Goal: Transaction & Acquisition: Purchase product/service

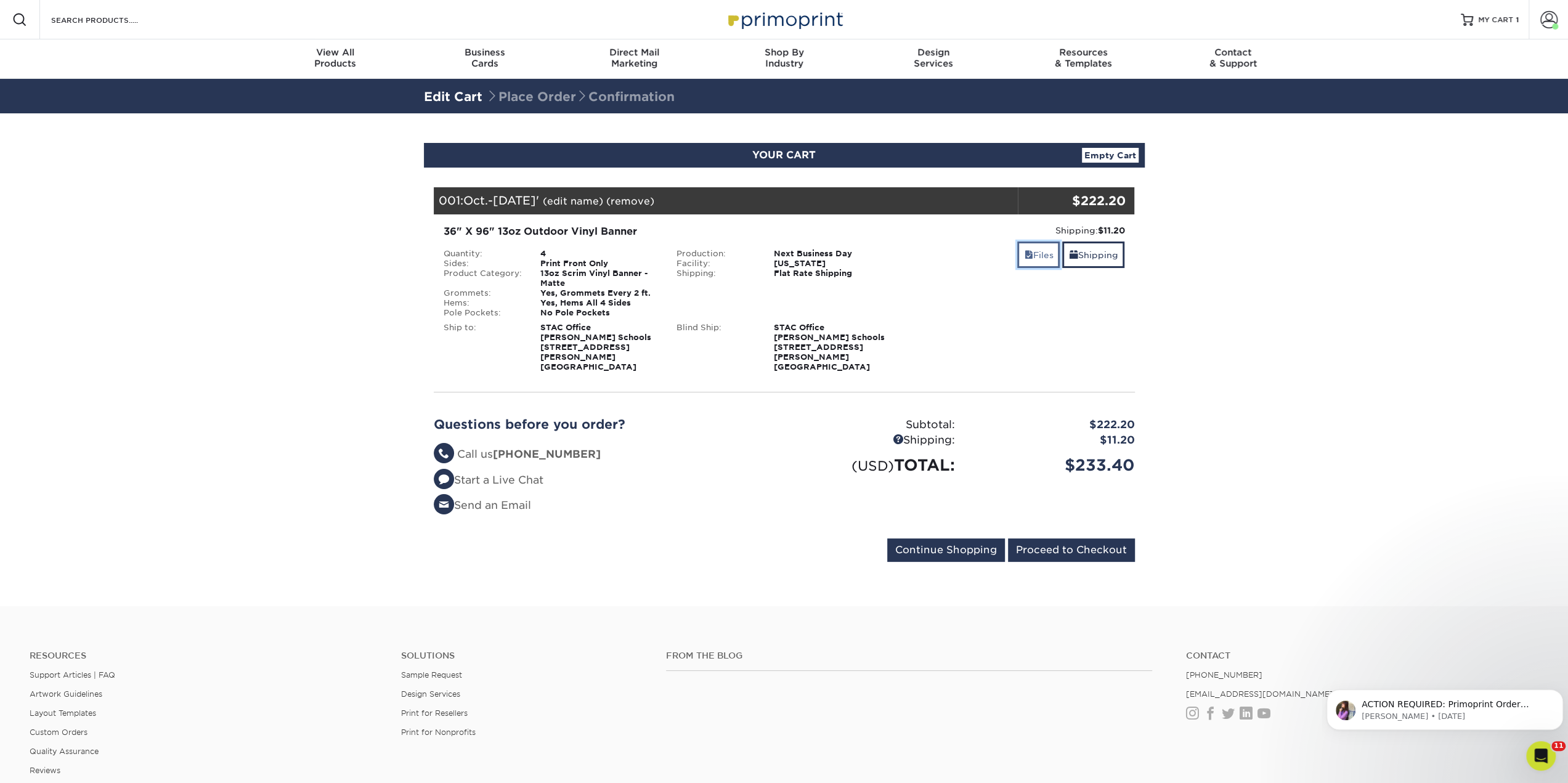
click at [1044, 256] on link "Files" at bounding box center [1038, 254] width 42 height 26
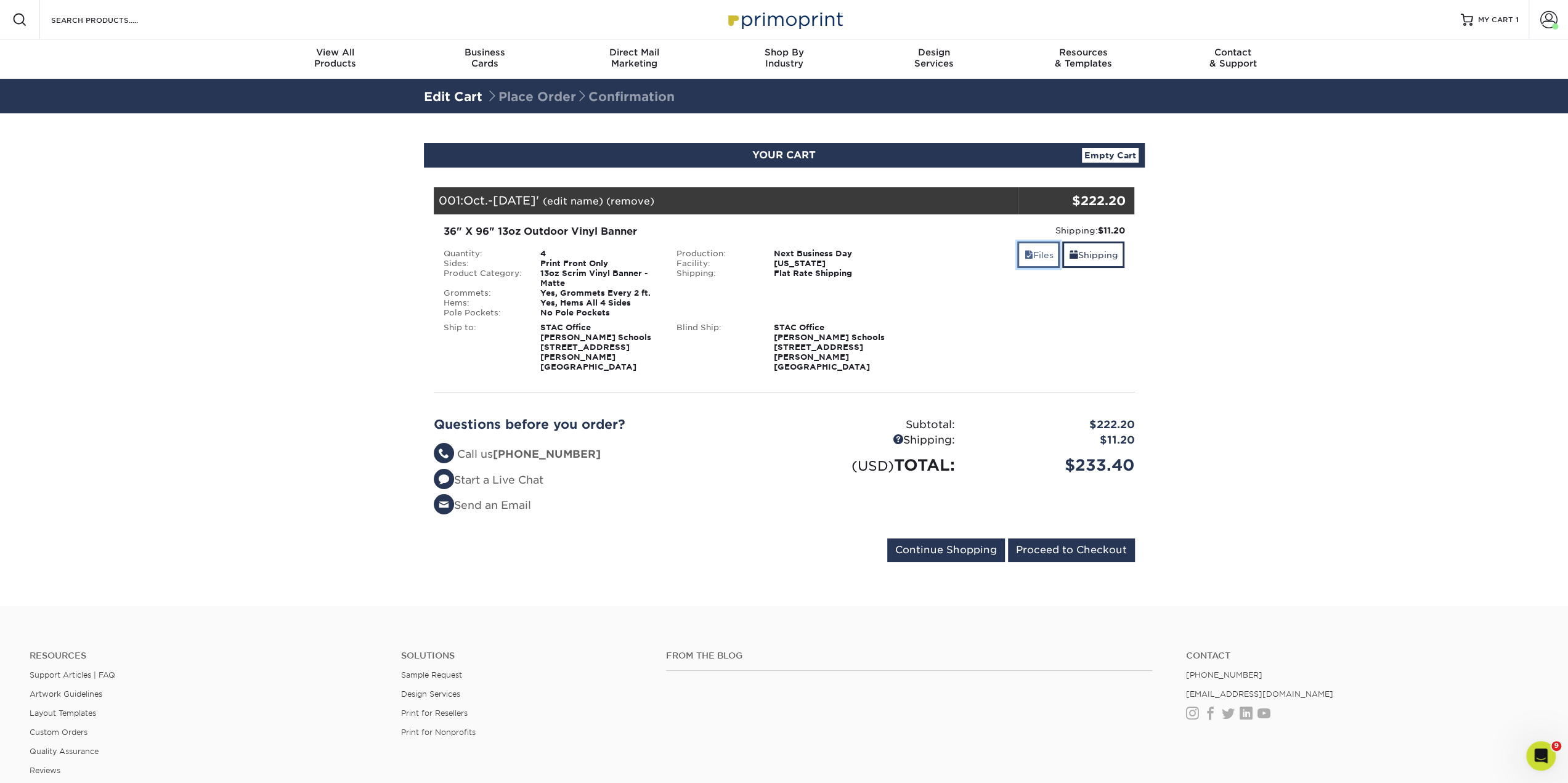
click at [1030, 251] on link "Files" at bounding box center [1038, 254] width 42 height 26
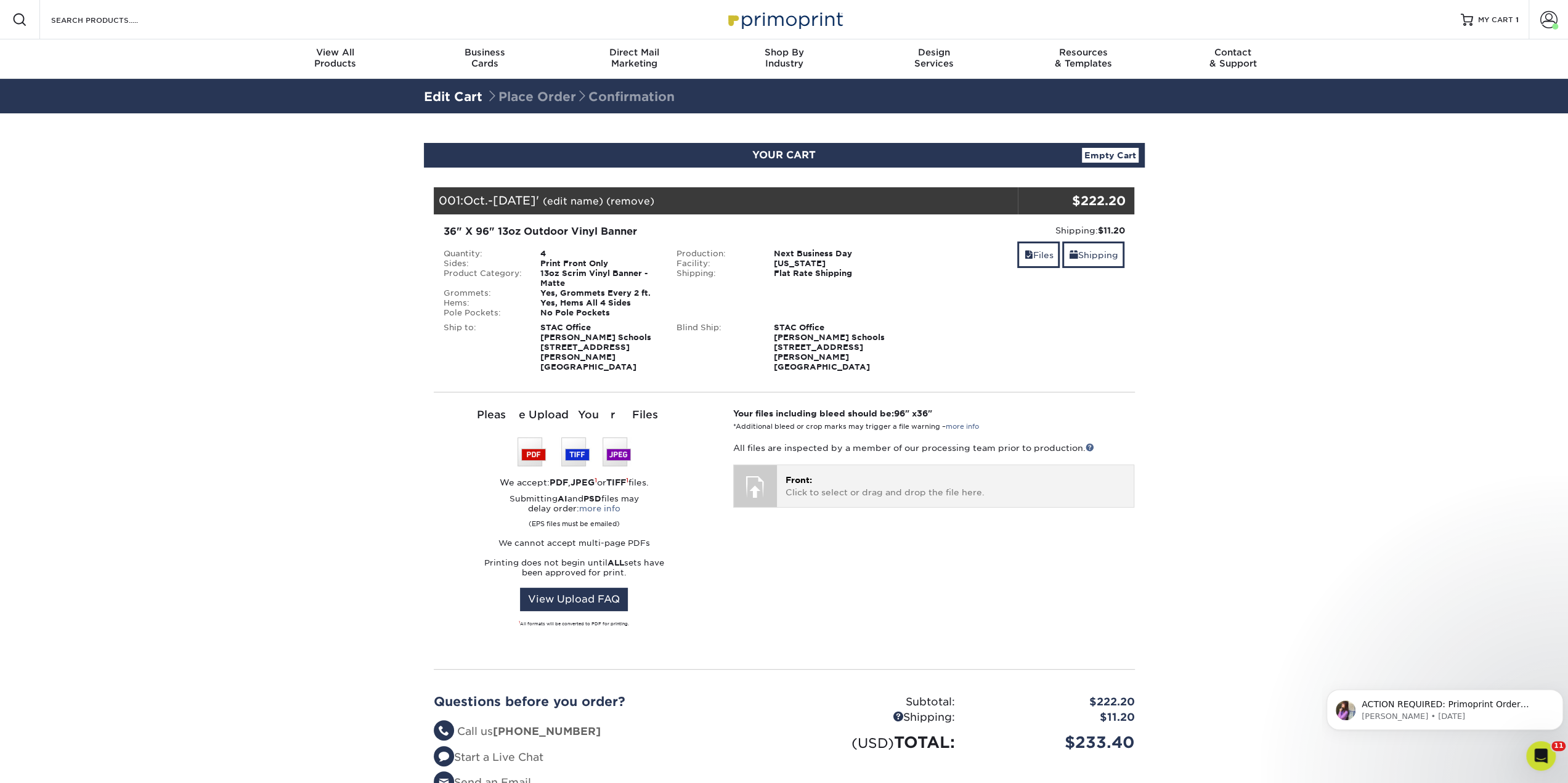
click at [987, 478] on p "Front: Click to select or drag and drop the file here." at bounding box center [955, 487] width 340 height 25
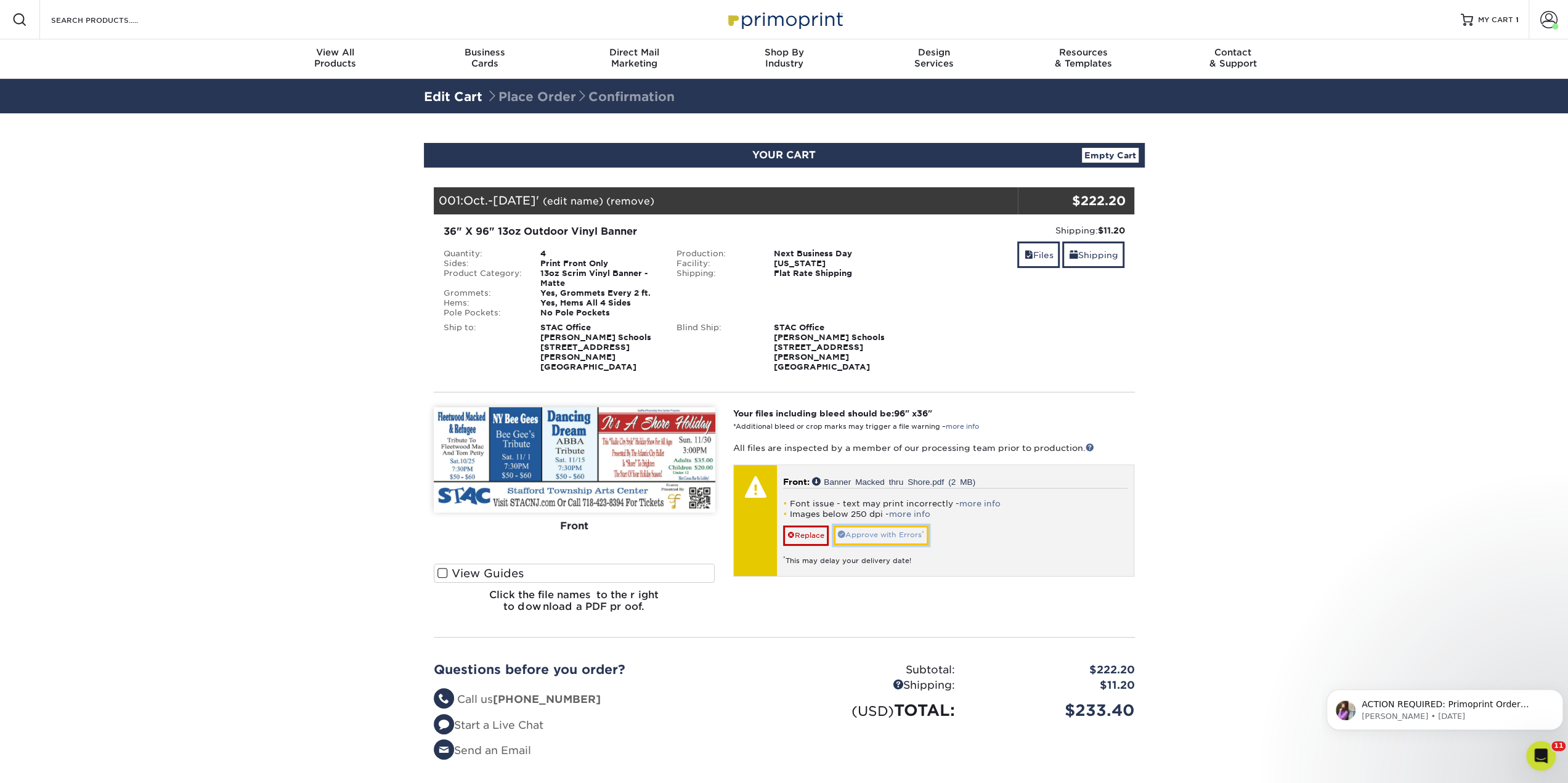
click at [900, 526] on link "Approve with Errors *" at bounding box center [881, 535] width 95 height 19
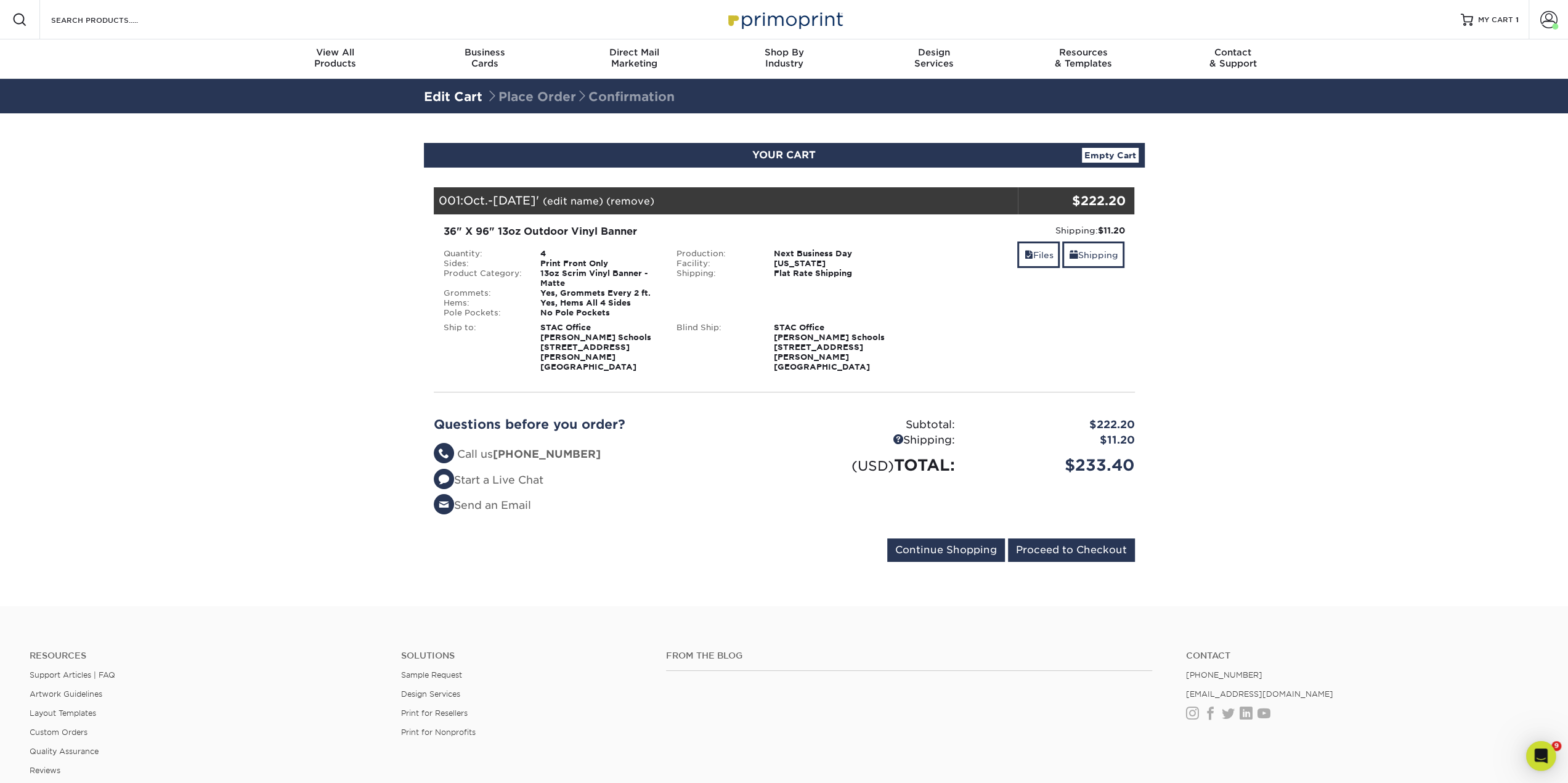
click at [1026, 268] on div "Files Shipping" at bounding box center [1017, 256] width 215 height 29
click at [1026, 262] on link "Files" at bounding box center [1038, 254] width 42 height 26
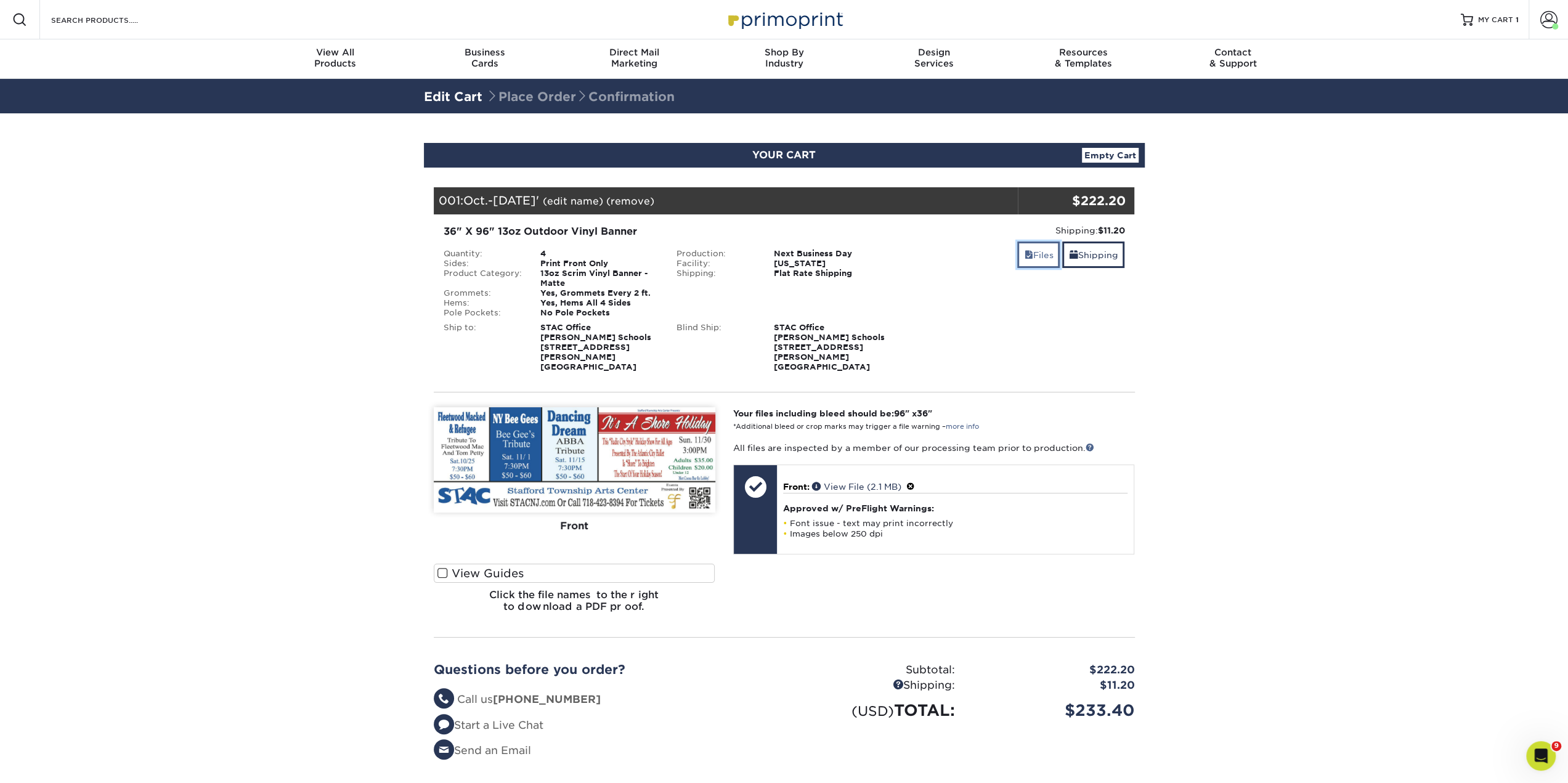
click at [1026, 262] on link "Files" at bounding box center [1038, 254] width 42 height 26
